Goal: Find specific page/section: Find specific page/section

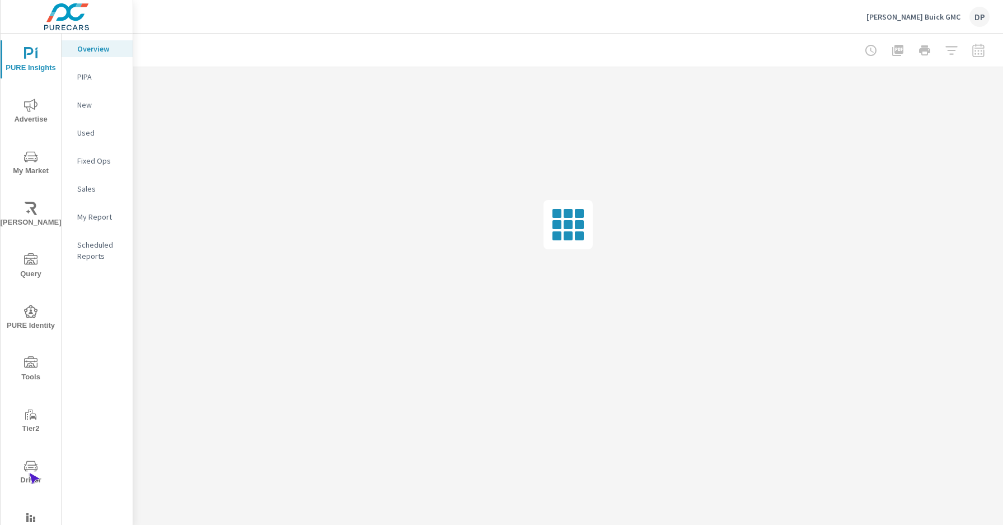
click at [29, 473] on span "Driver" at bounding box center [31, 472] width 54 height 27
